Goal: Task Accomplishment & Management: Manage account settings

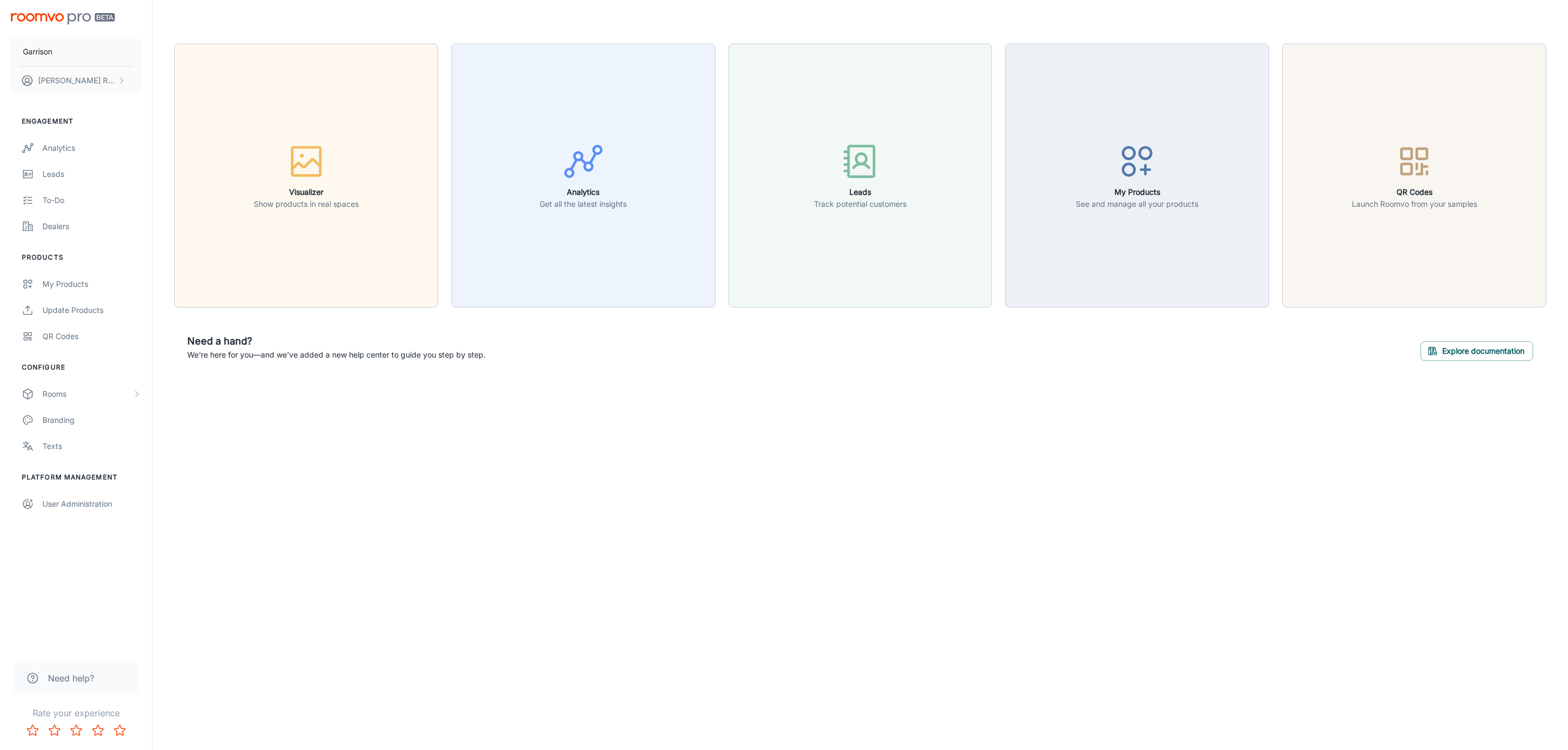
click at [1496, 212] on button "QR Codes Launch Roomvo from your samples" at bounding box center [1414, 176] width 264 height 264
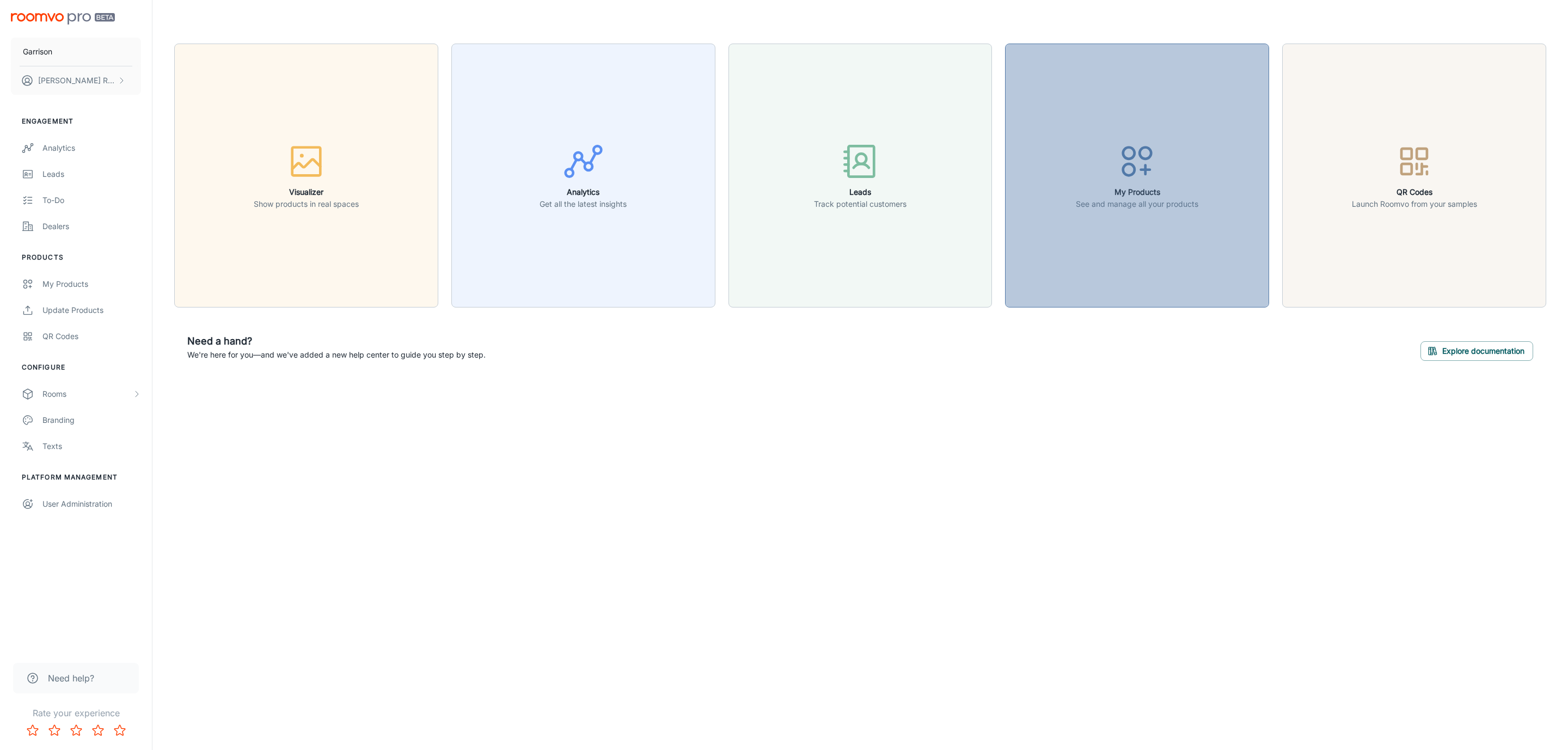
click at [1155, 270] on button "My Products See and manage all your products" at bounding box center [1136, 176] width 264 height 264
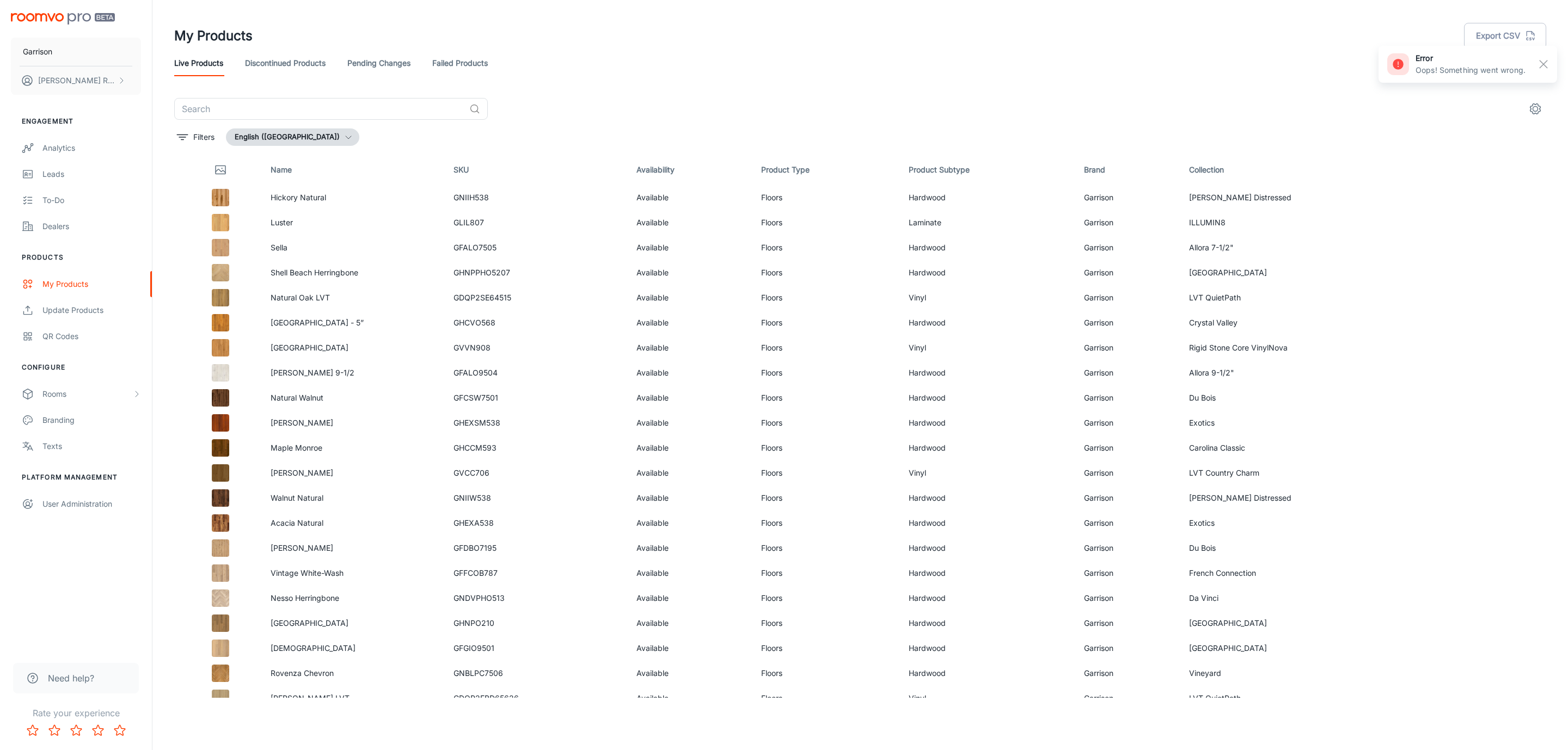
click at [466, 73] on link "Failed Products" at bounding box center [460, 63] width 55 height 26
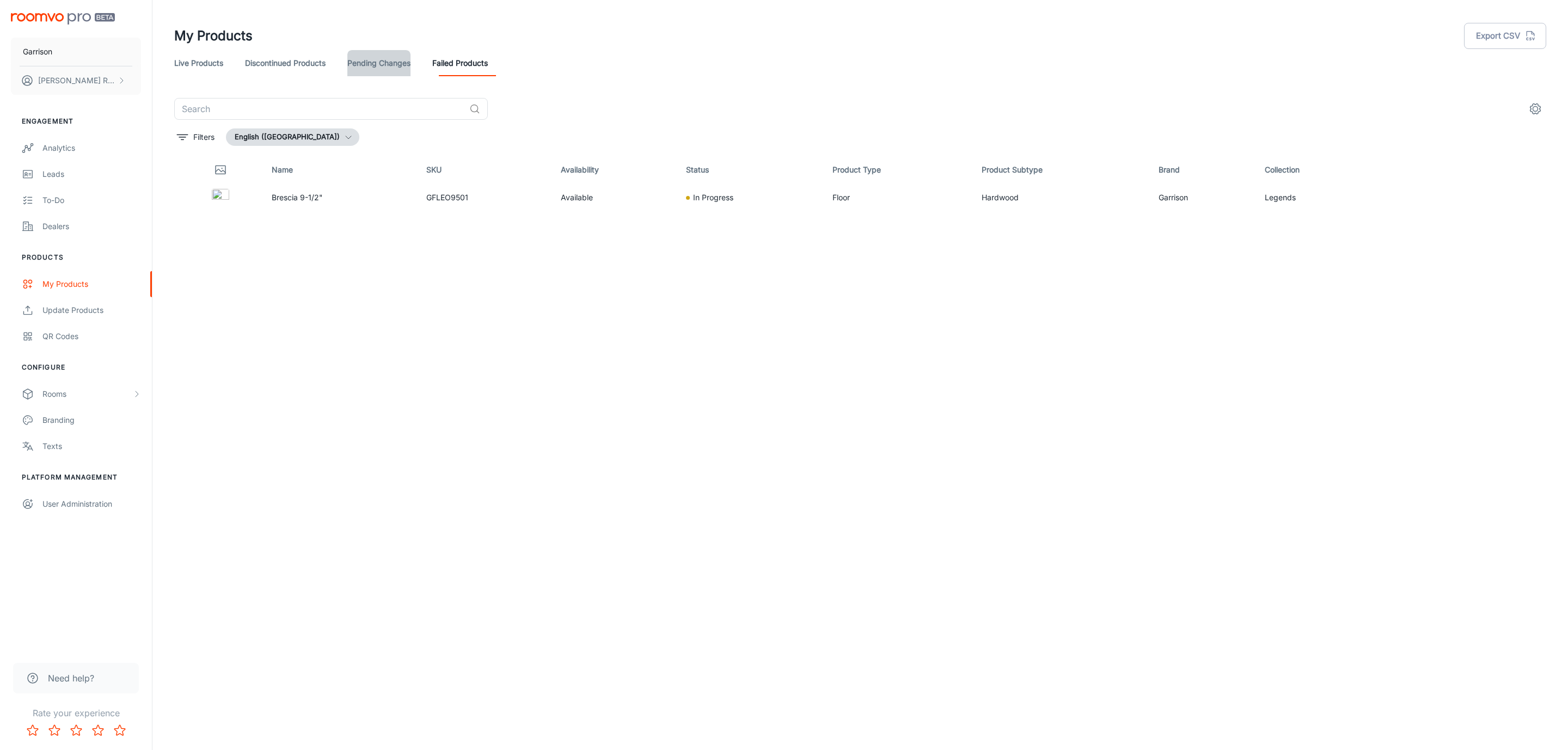
click at [398, 63] on link "Pending Changes" at bounding box center [379, 63] width 63 height 26
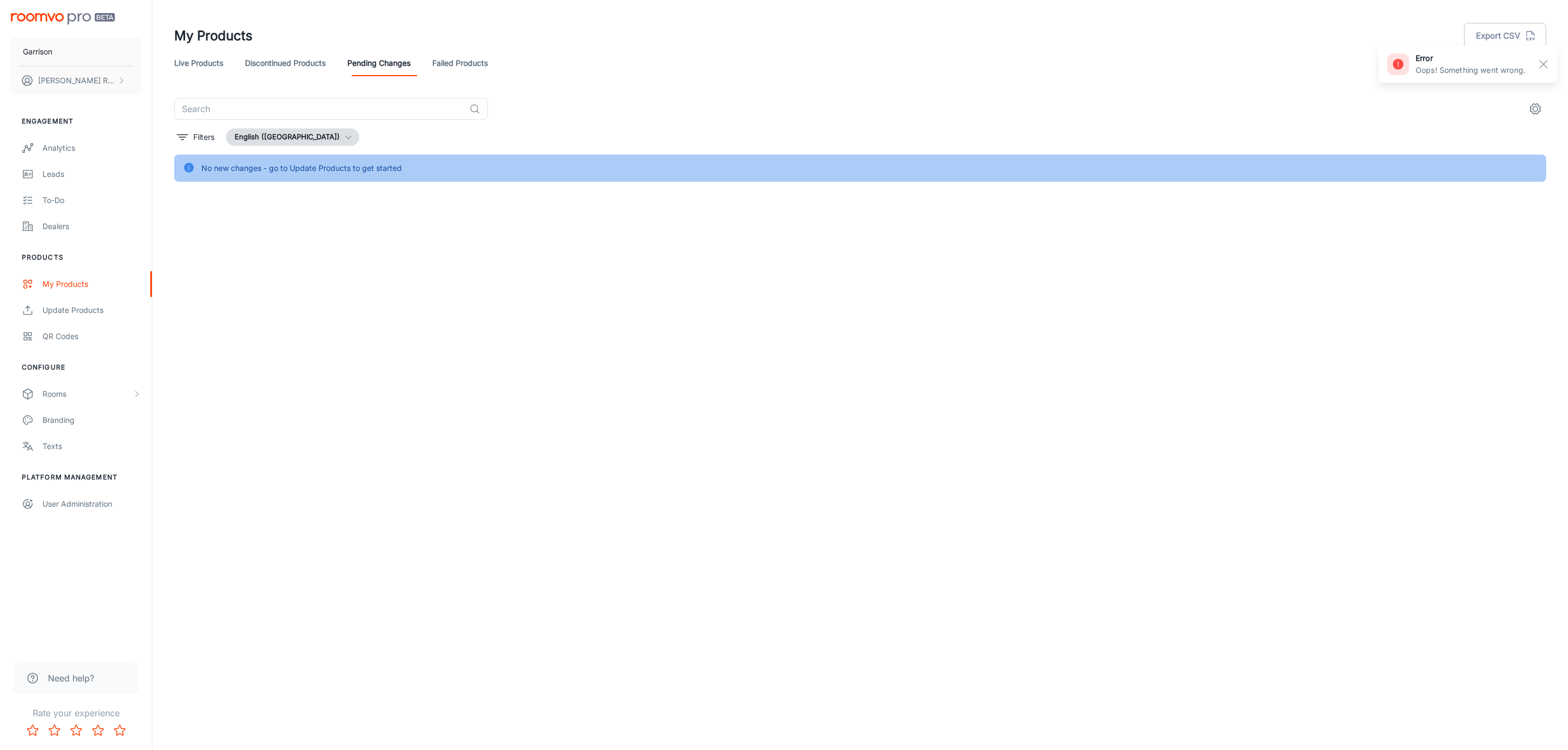
click at [299, 56] on link "Discontinued Products" at bounding box center [284, 63] width 80 height 26
click at [463, 62] on link "Failed Products" at bounding box center [460, 63] width 55 height 26
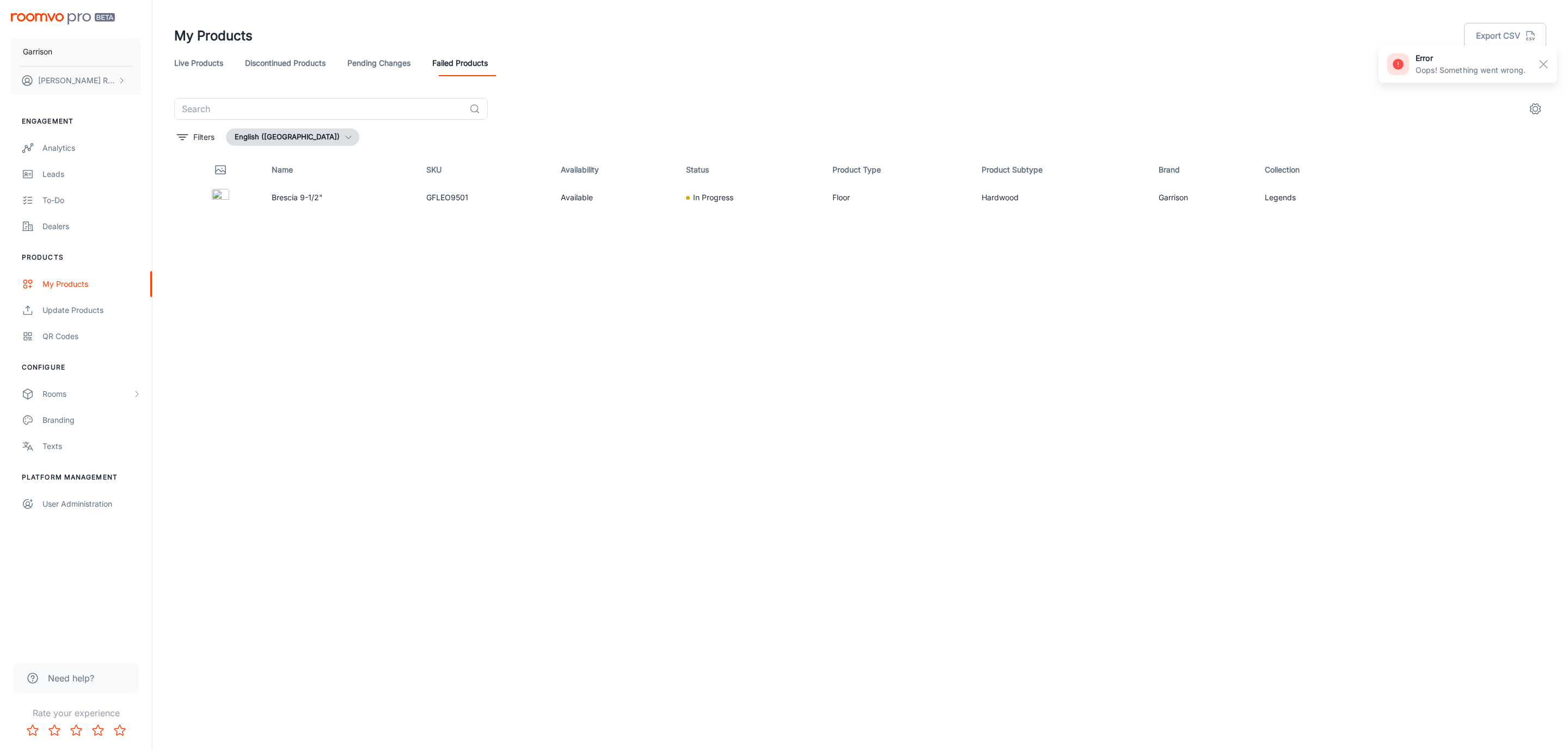
click at [205, 68] on link "Live Products" at bounding box center [198, 63] width 49 height 26
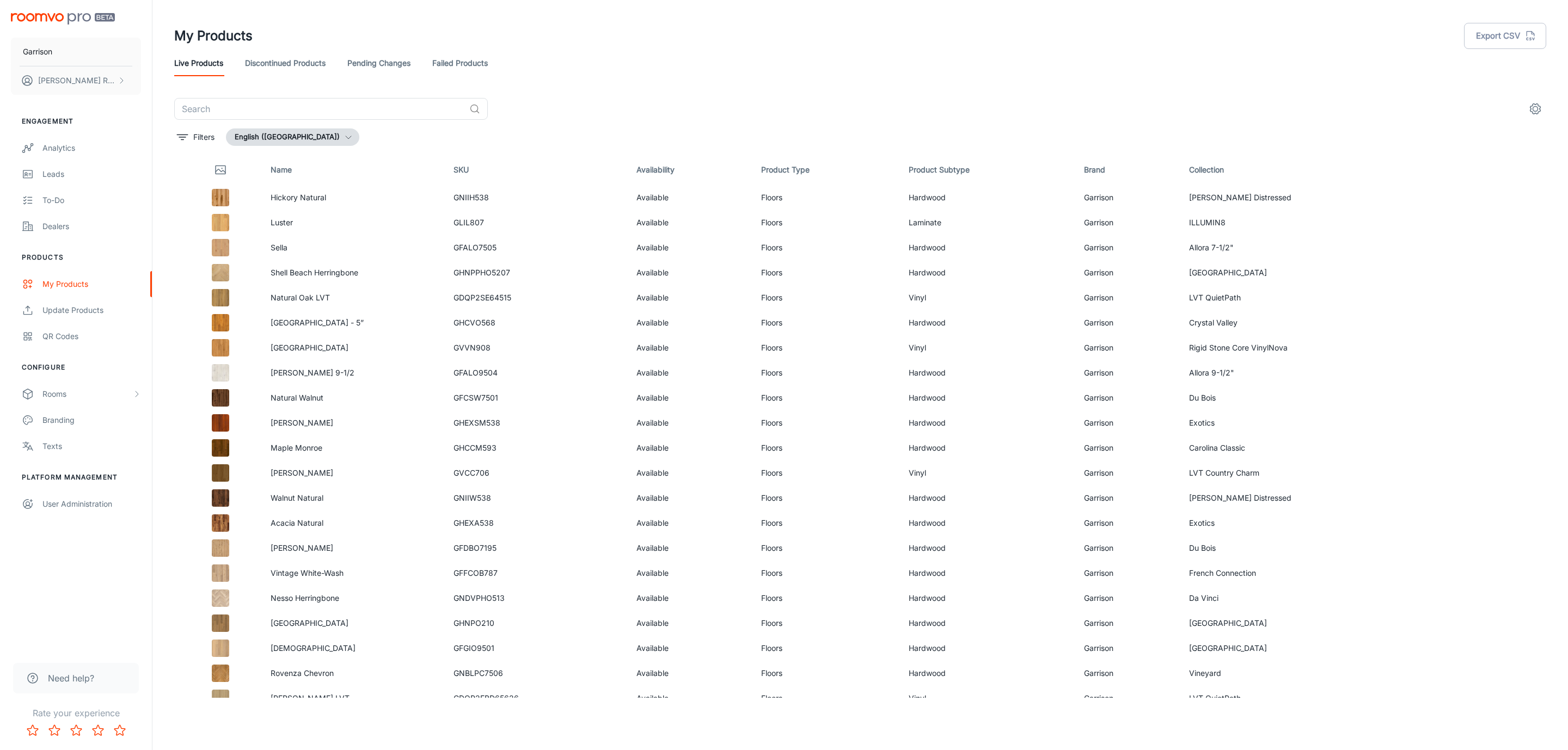
click at [463, 66] on link "Failed Products" at bounding box center [460, 63] width 55 height 26
